Goal: Check status: Check status

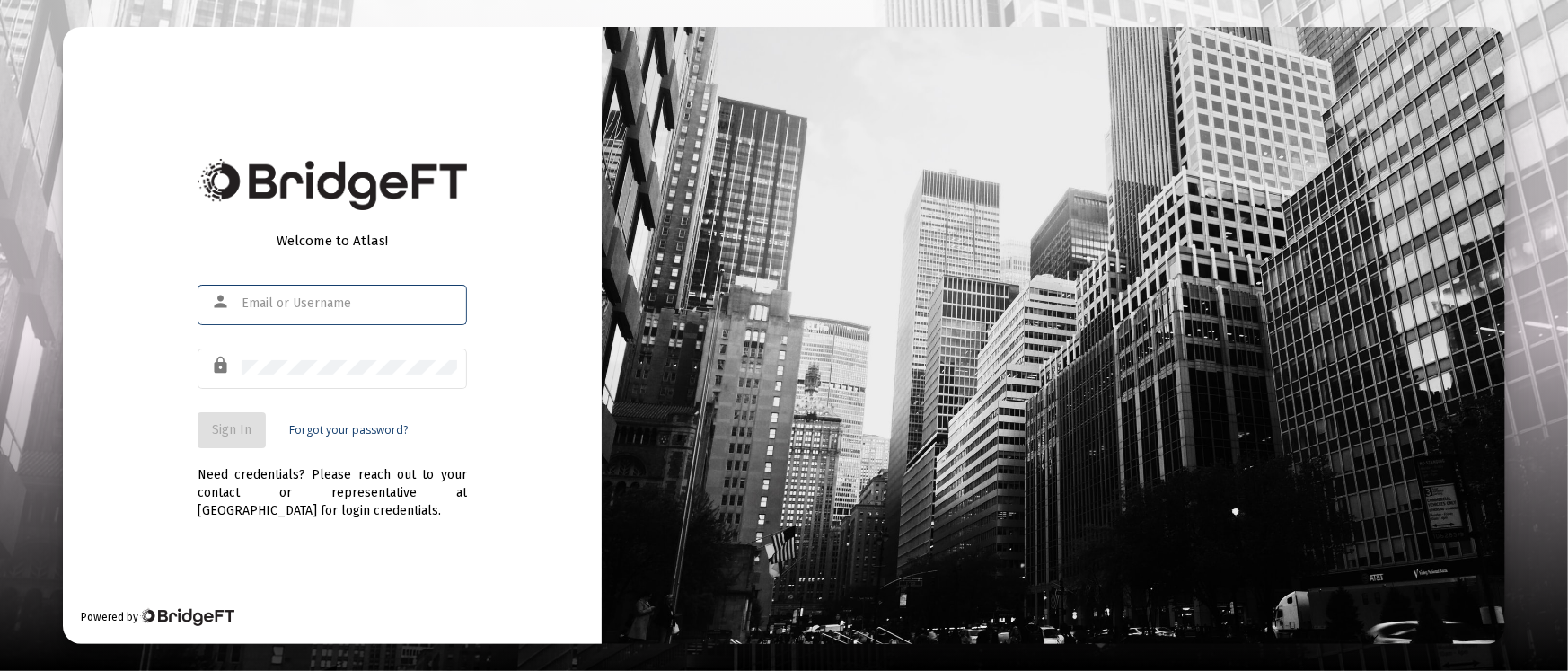
type input "[PERSON_NAME][EMAIL_ADDRESS][DOMAIN_NAME]"
click at [226, 431] on span "Sign In" at bounding box center [231, 429] width 39 height 16
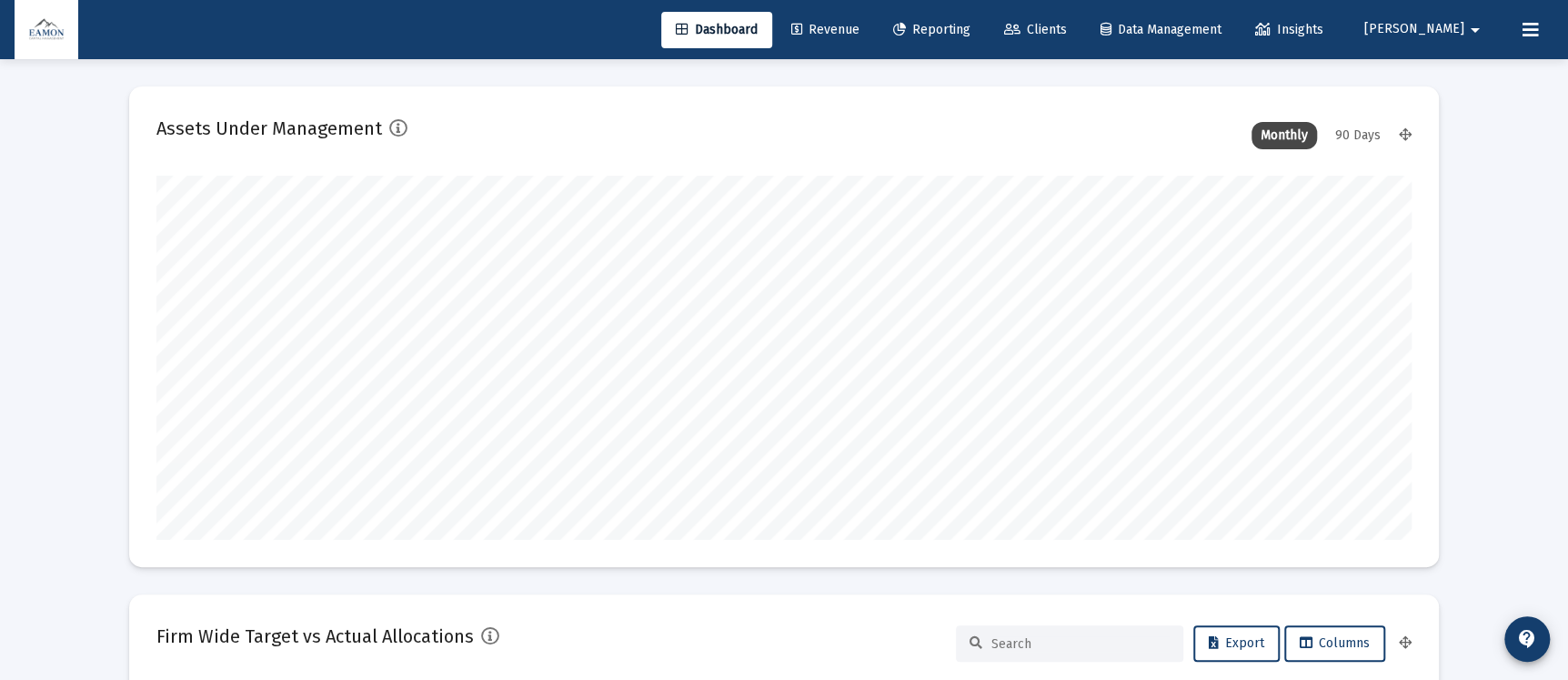
scroll to position [364, 676]
type input "[DATE]"
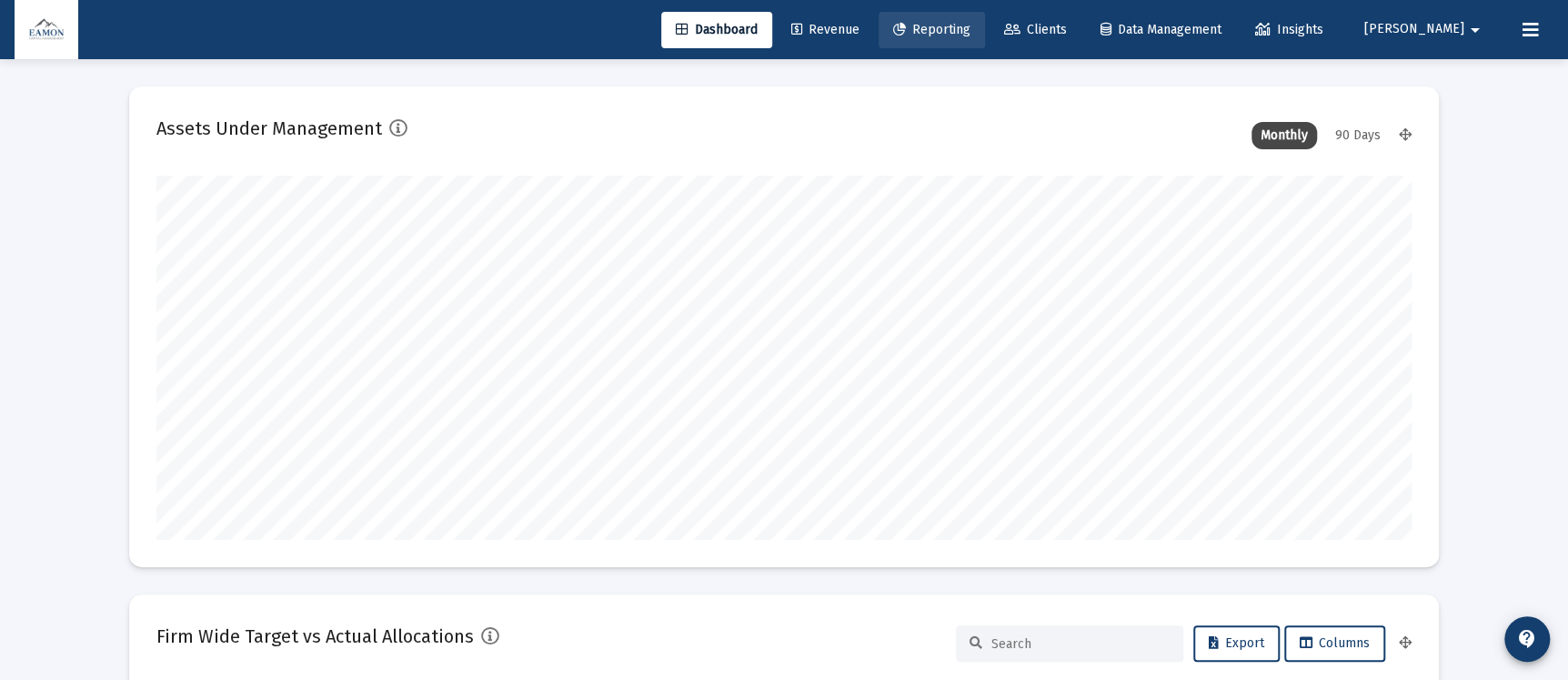
click at [985, 21] on link "Reporting" at bounding box center [931, 30] width 107 height 36
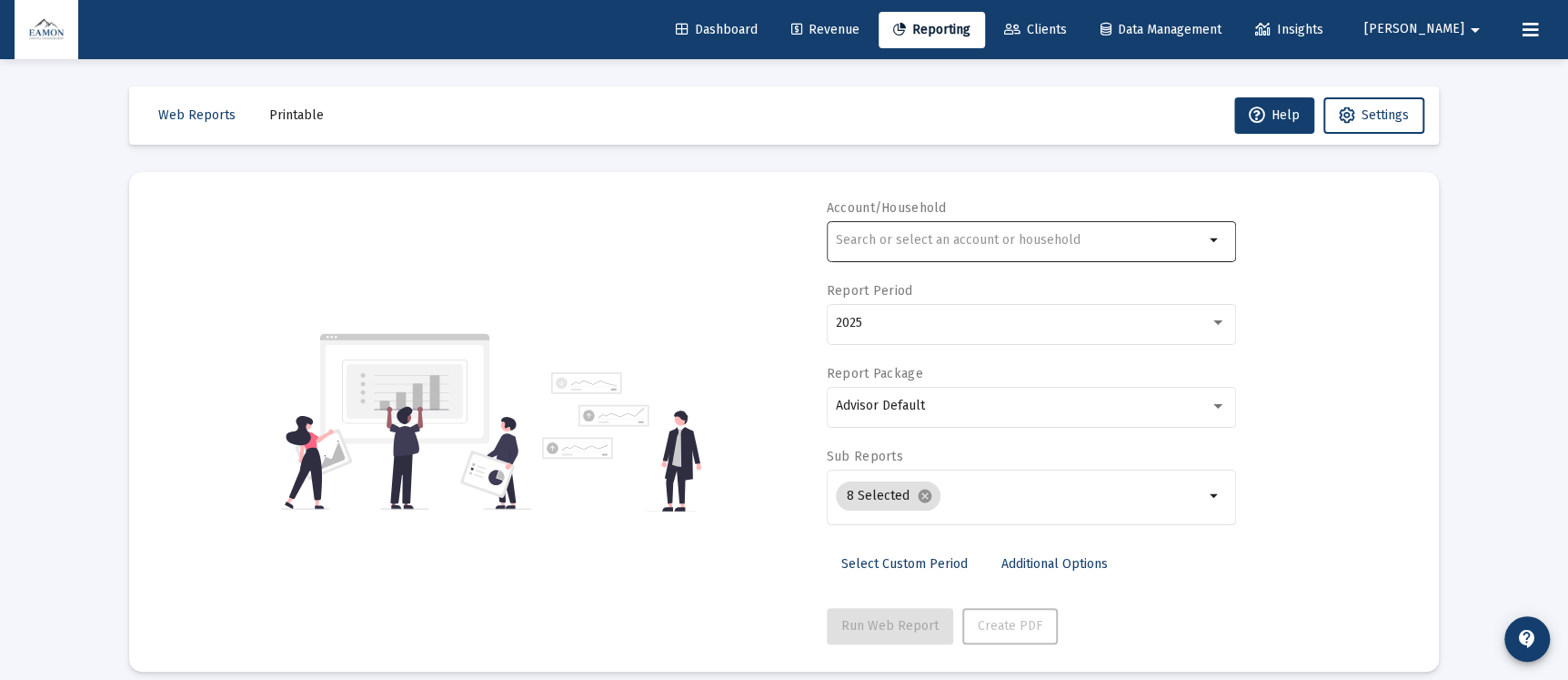
click at [978, 217] on div at bounding box center [1019, 240] width 369 height 45
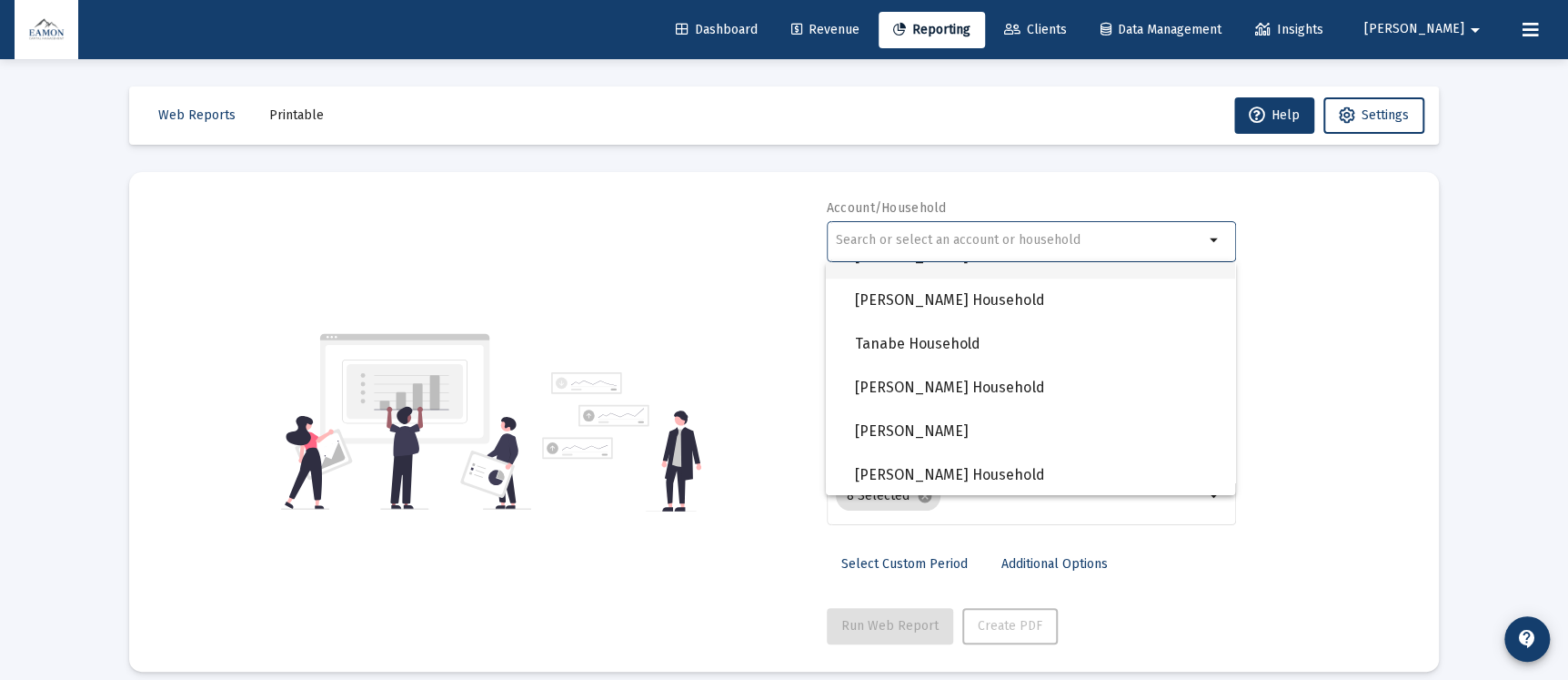
scroll to position [1892, 0]
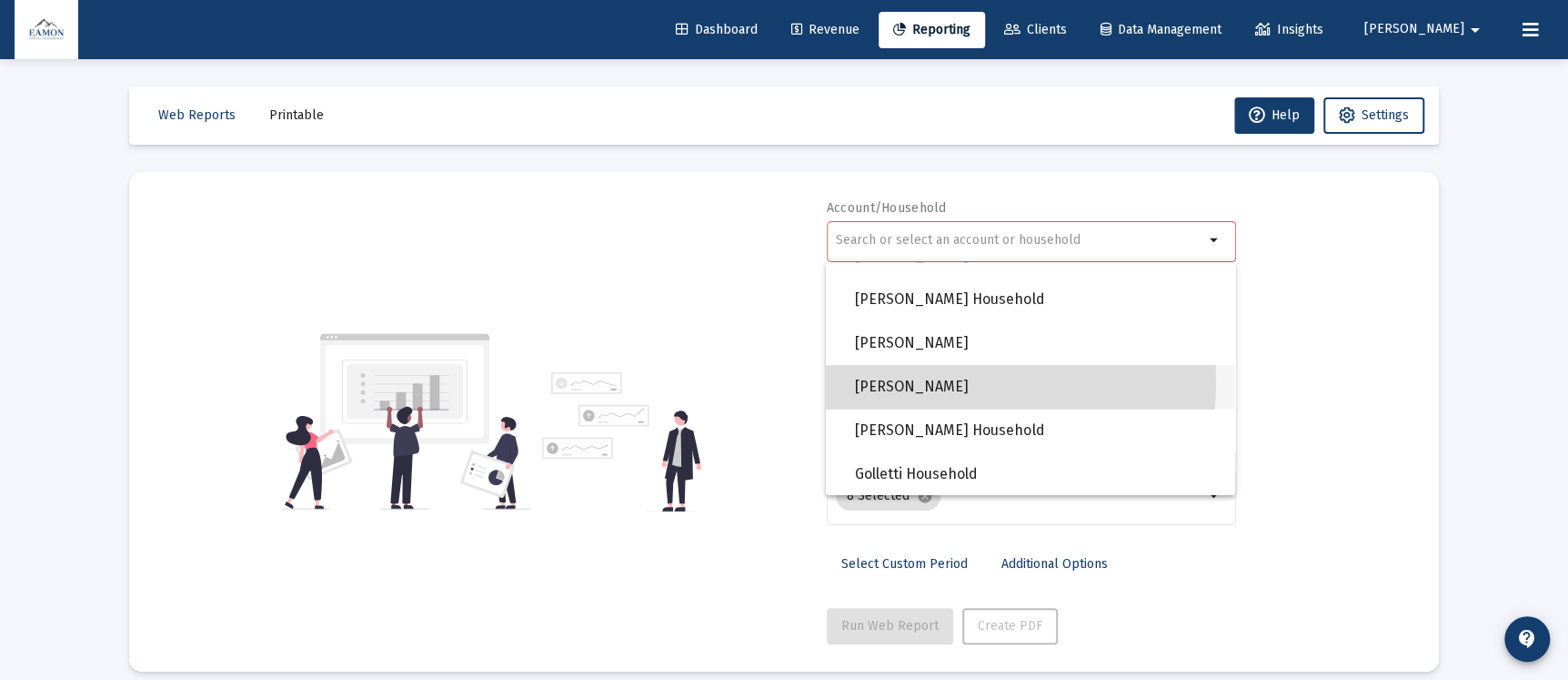
click at [885, 381] on span "[PERSON_NAME]" at bounding box center [1038, 386] width 366 height 44
type input "[PERSON_NAME]"
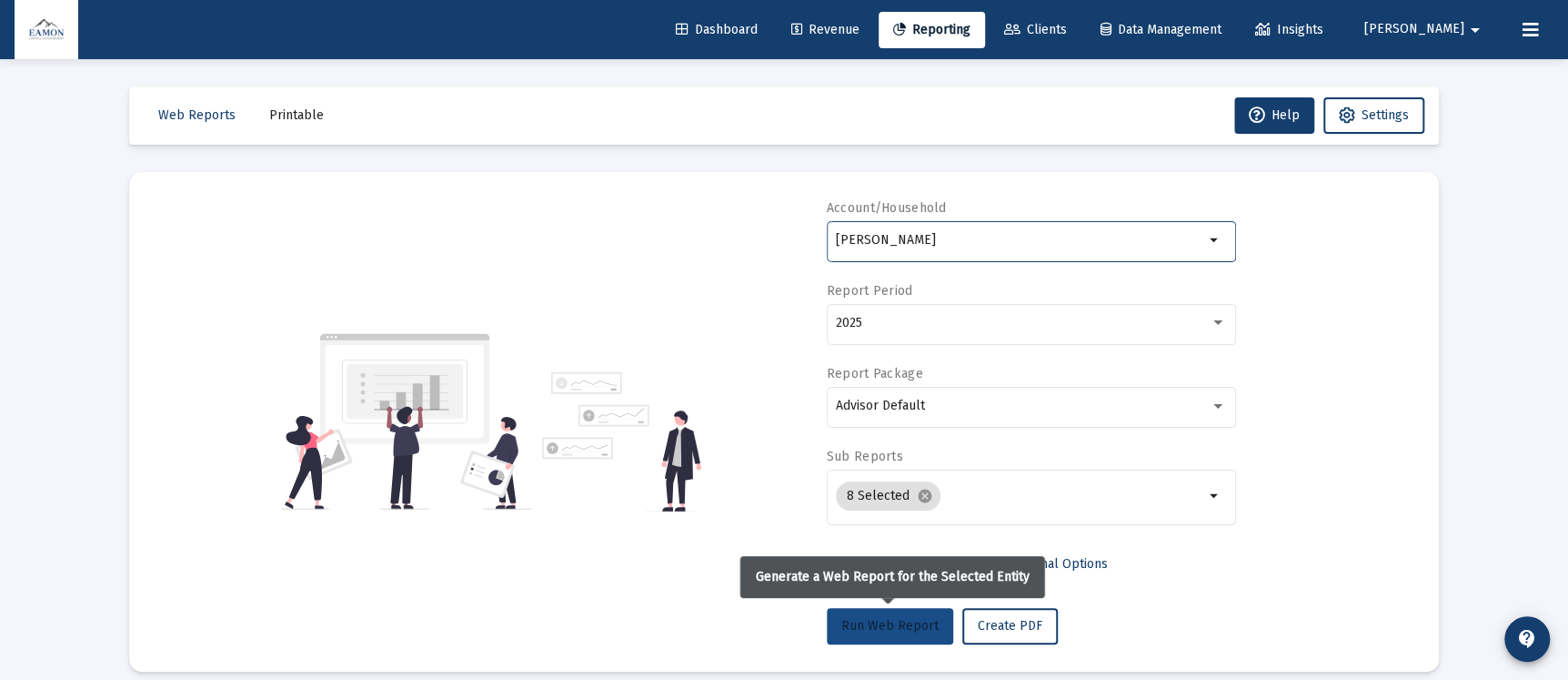
click at [871, 631] on span "Run Web Report" at bounding box center [889, 625] width 97 height 16
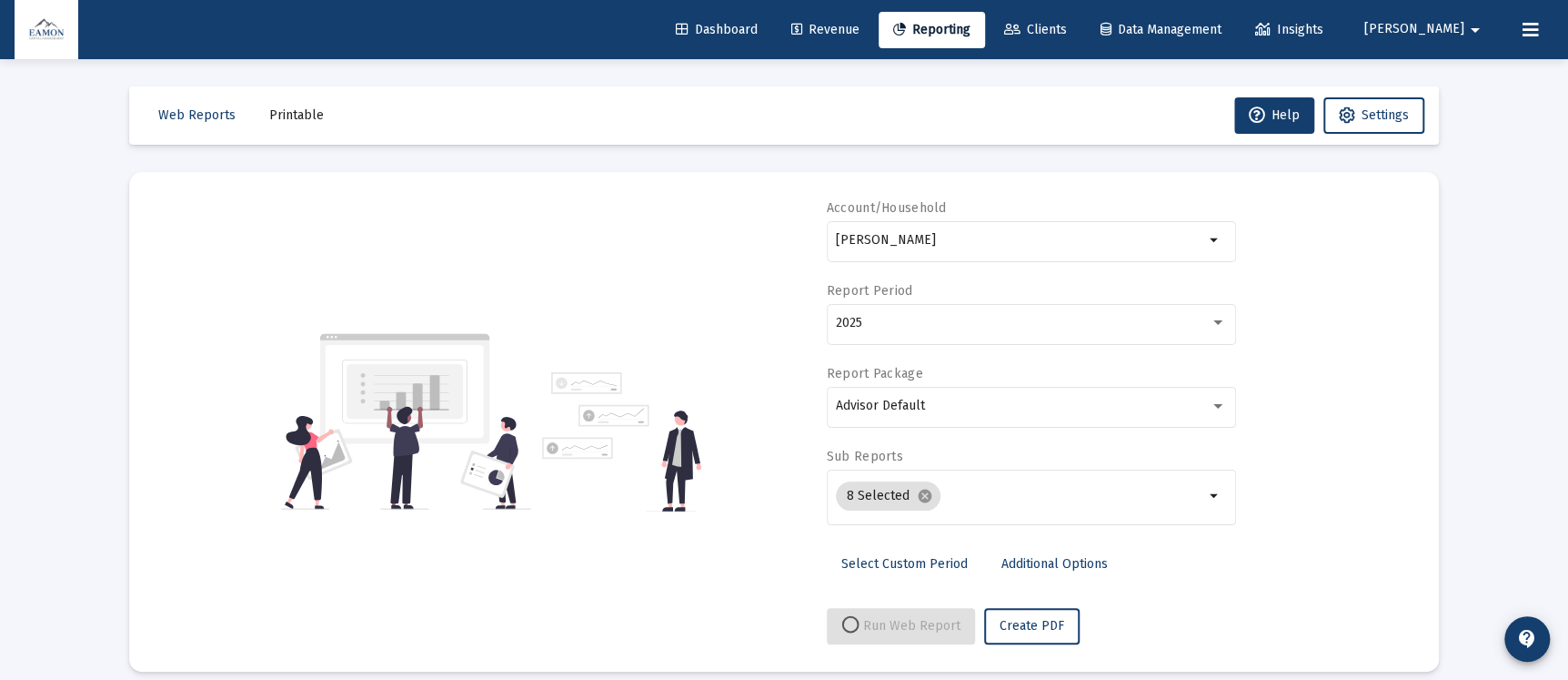
select select "View all"
